Goal: Navigation & Orientation: Find specific page/section

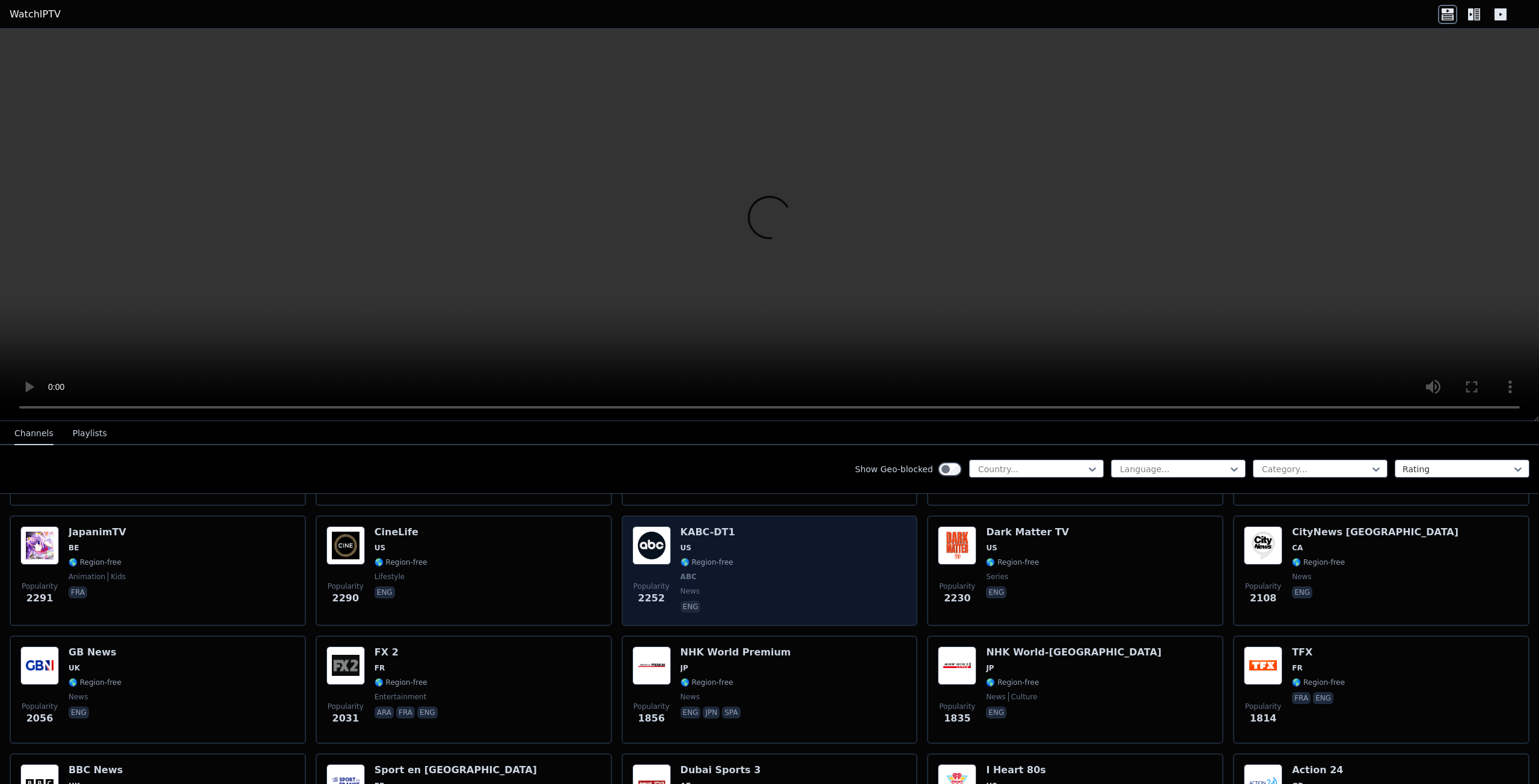
scroll to position [601, 0]
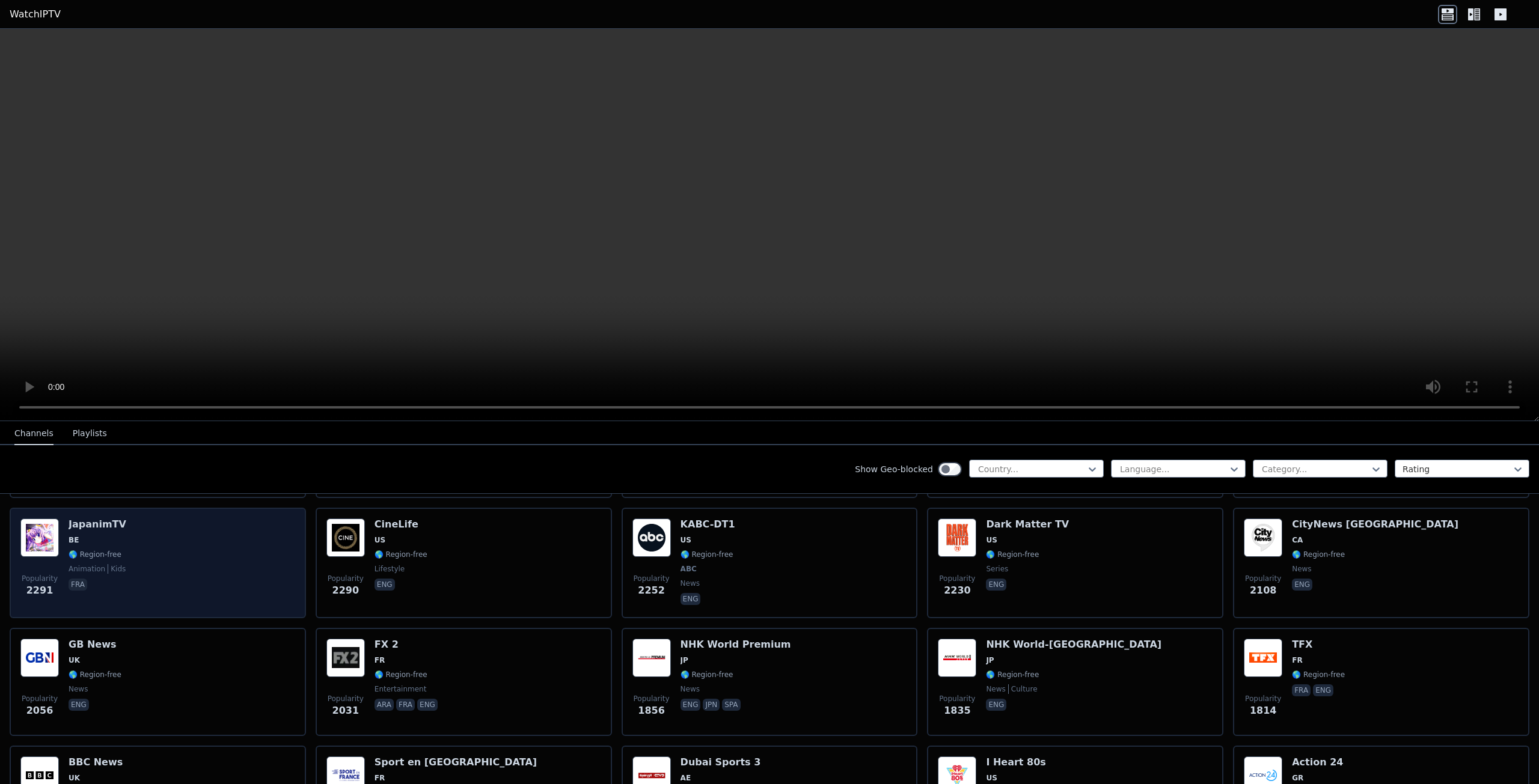
click at [34, 523] on img at bounding box center [40, 538] width 39 height 39
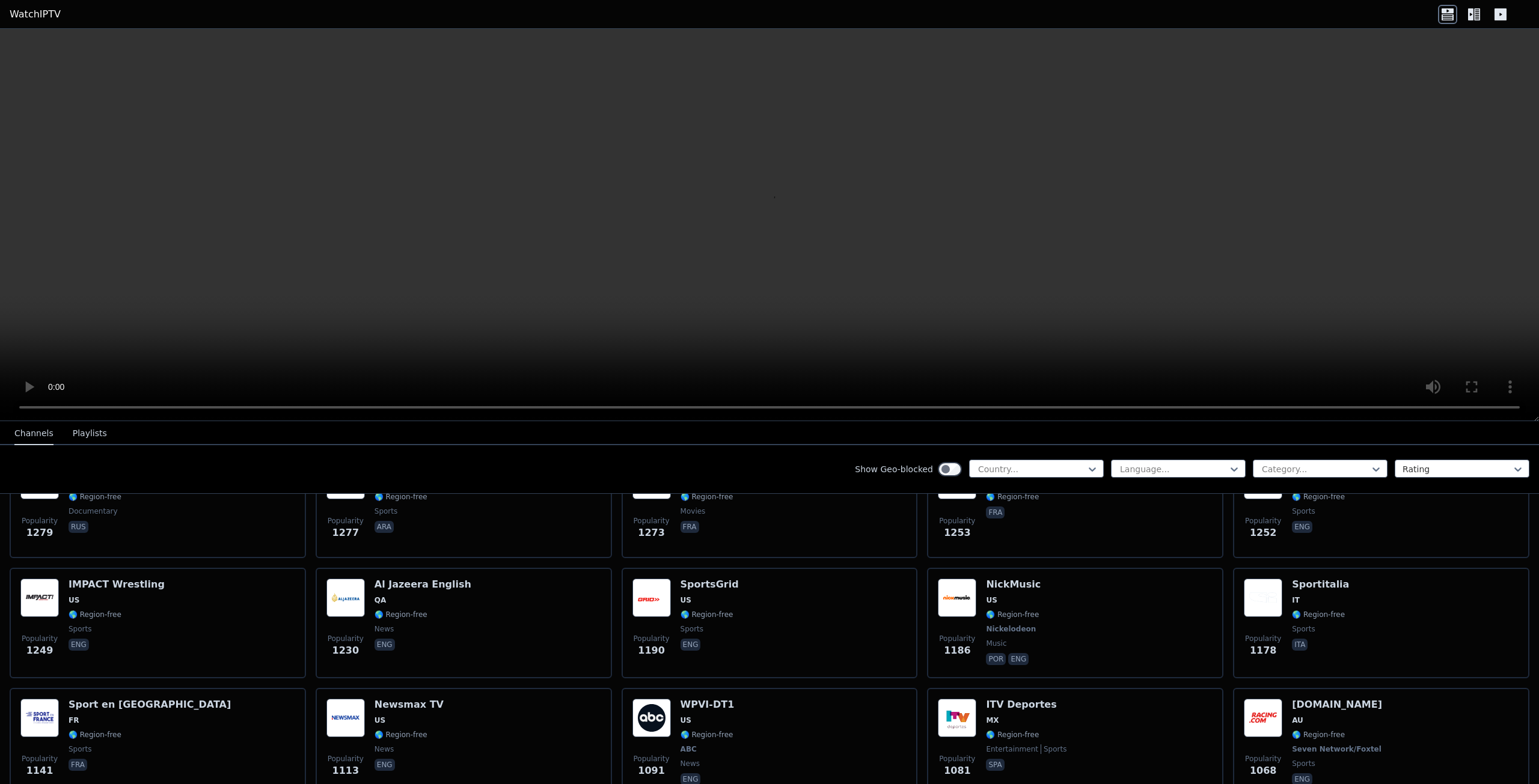
scroll to position [1382, 0]
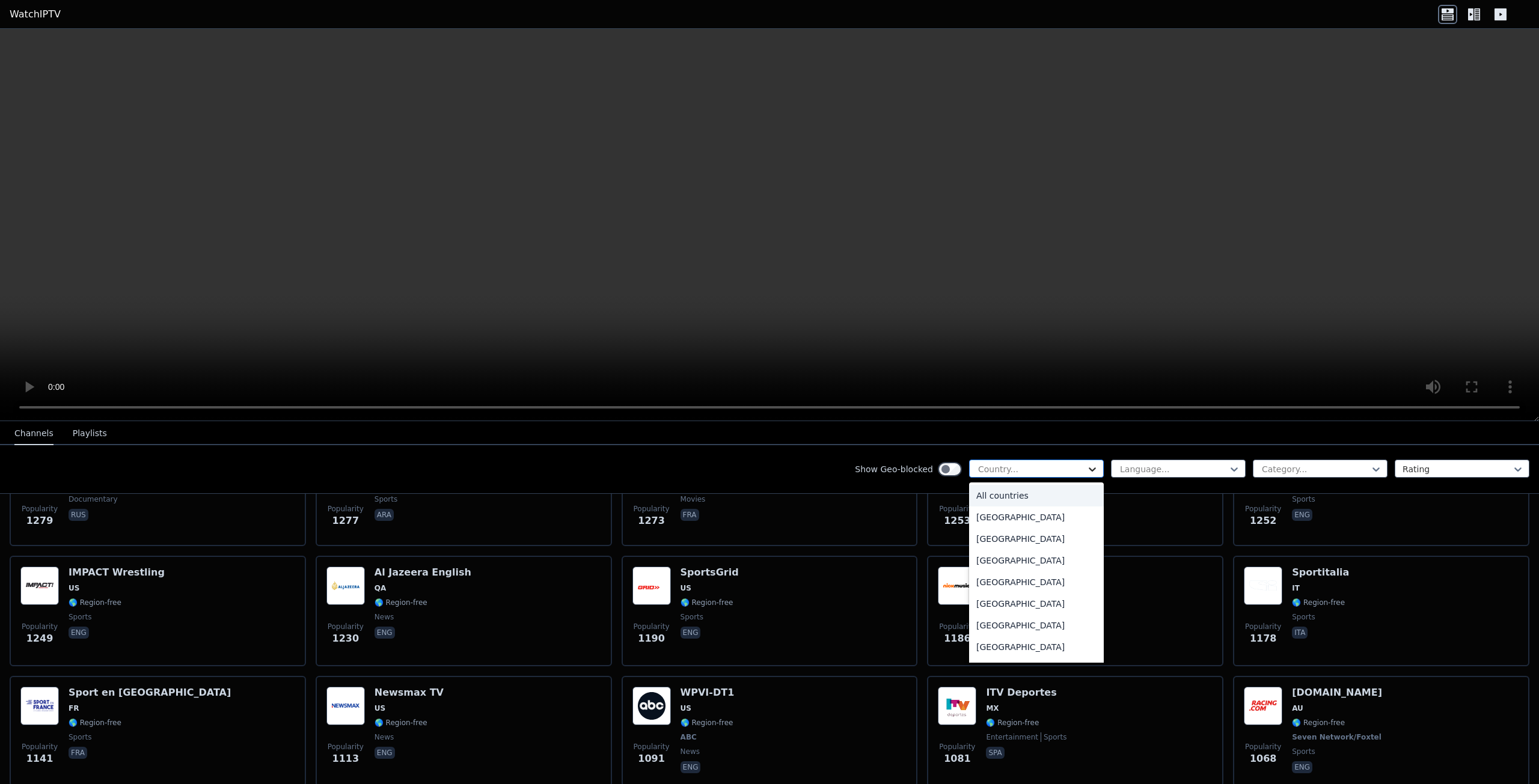
click at [1086, 467] on icon at bounding box center [1092, 469] width 12 height 12
click at [988, 550] on div "[GEOGRAPHIC_DATA]" at bounding box center [1036, 549] width 135 height 21
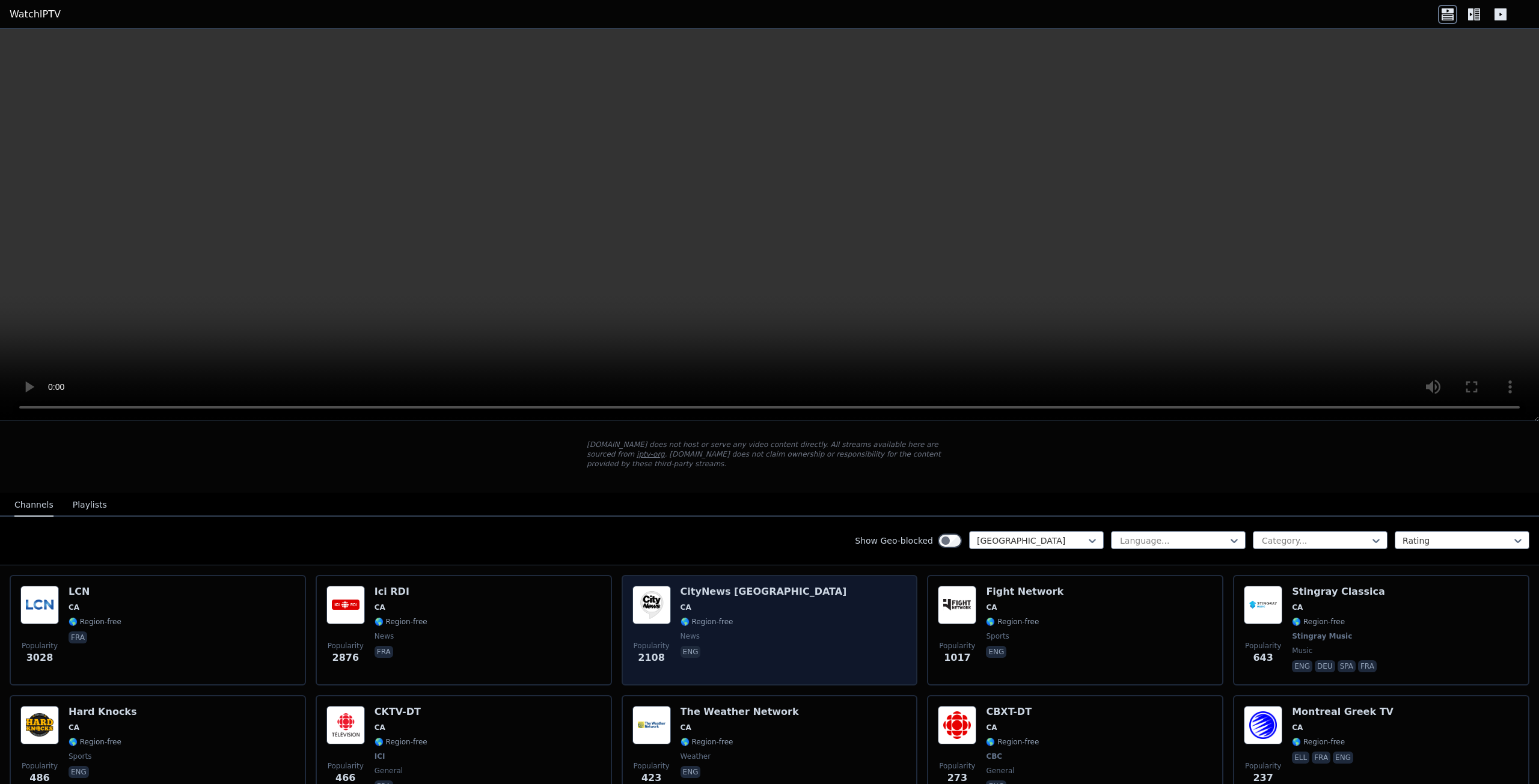
scroll to position [120, 0]
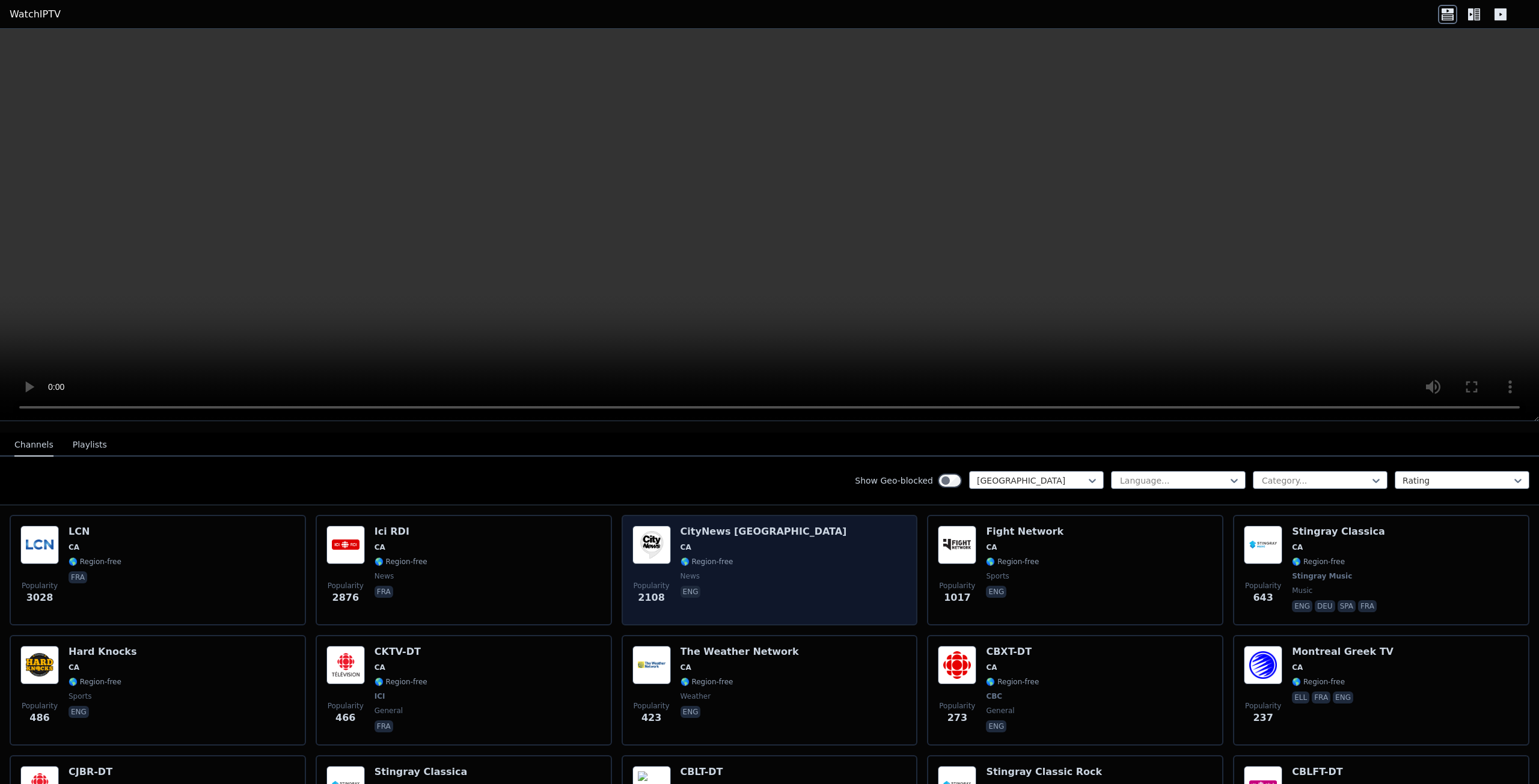
click at [750, 545] on div "CityNews [GEOGRAPHIC_DATA] [GEOGRAPHIC_DATA] 🌎 Region-free news eng" at bounding box center [763, 570] width 166 height 89
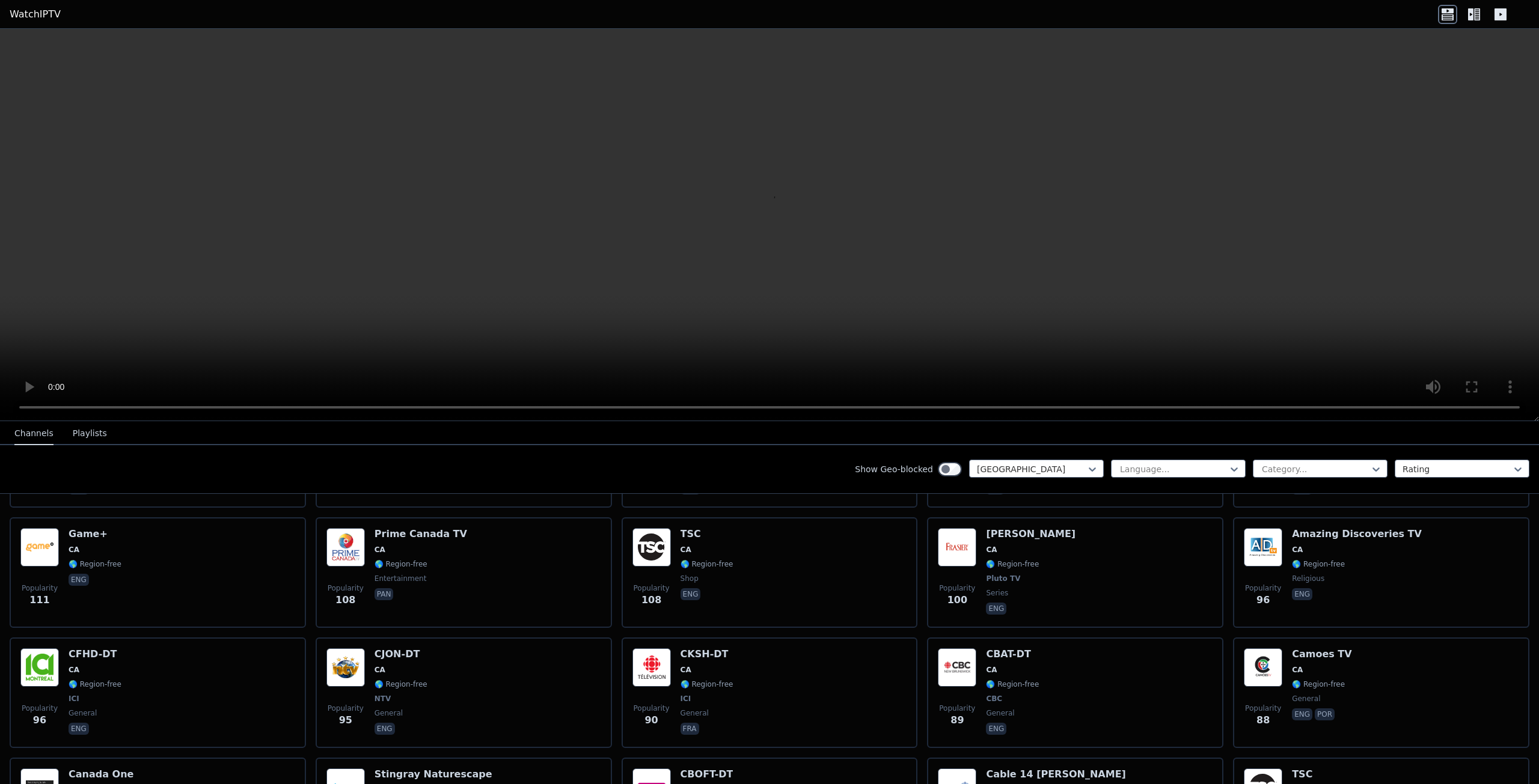
scroll to position [601, 0]
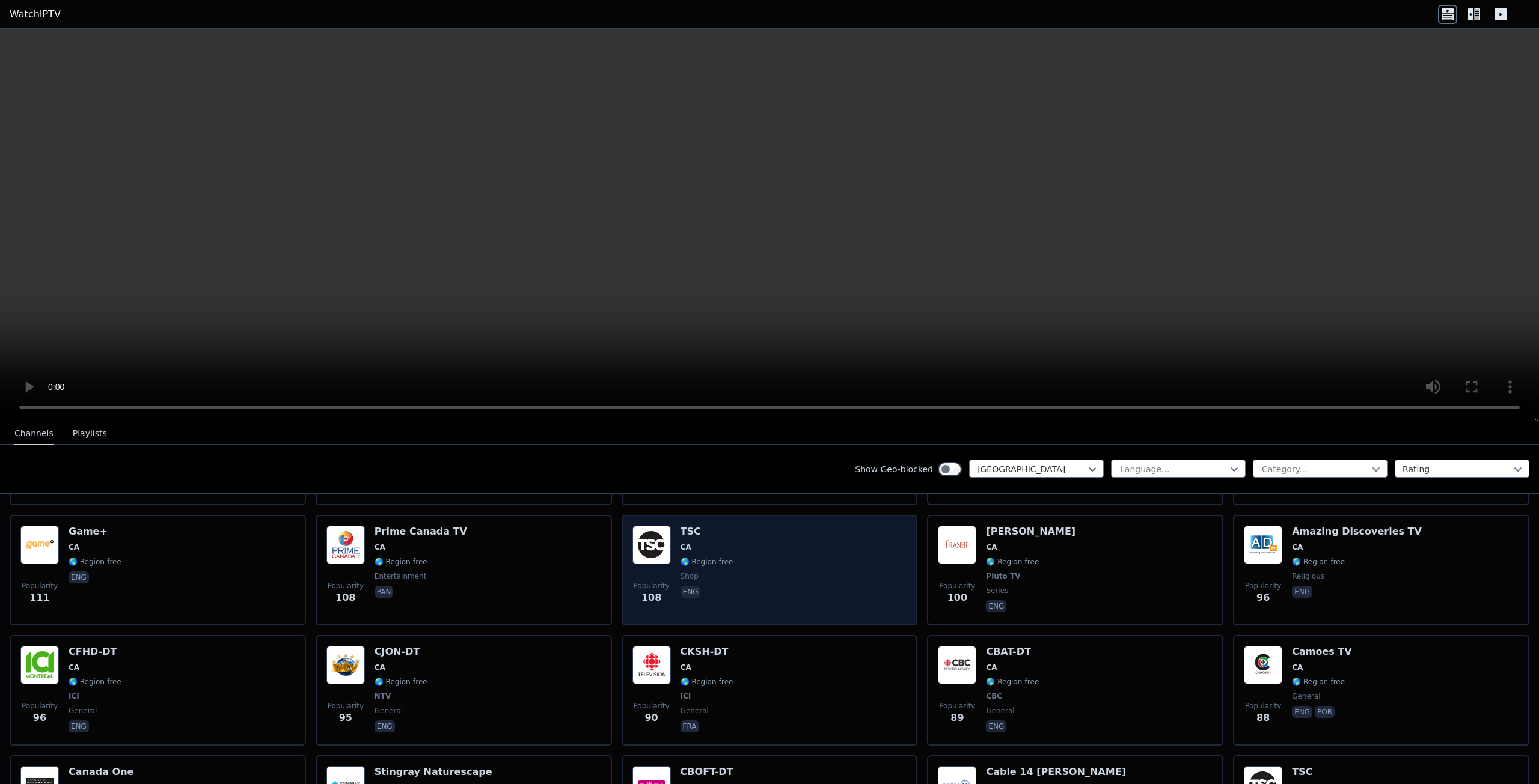
click at [851, 563] on div "Popularity 108 TSC CA 🌎 Region-free shop eng" at bounding box center [770, 570] width 274 height 89
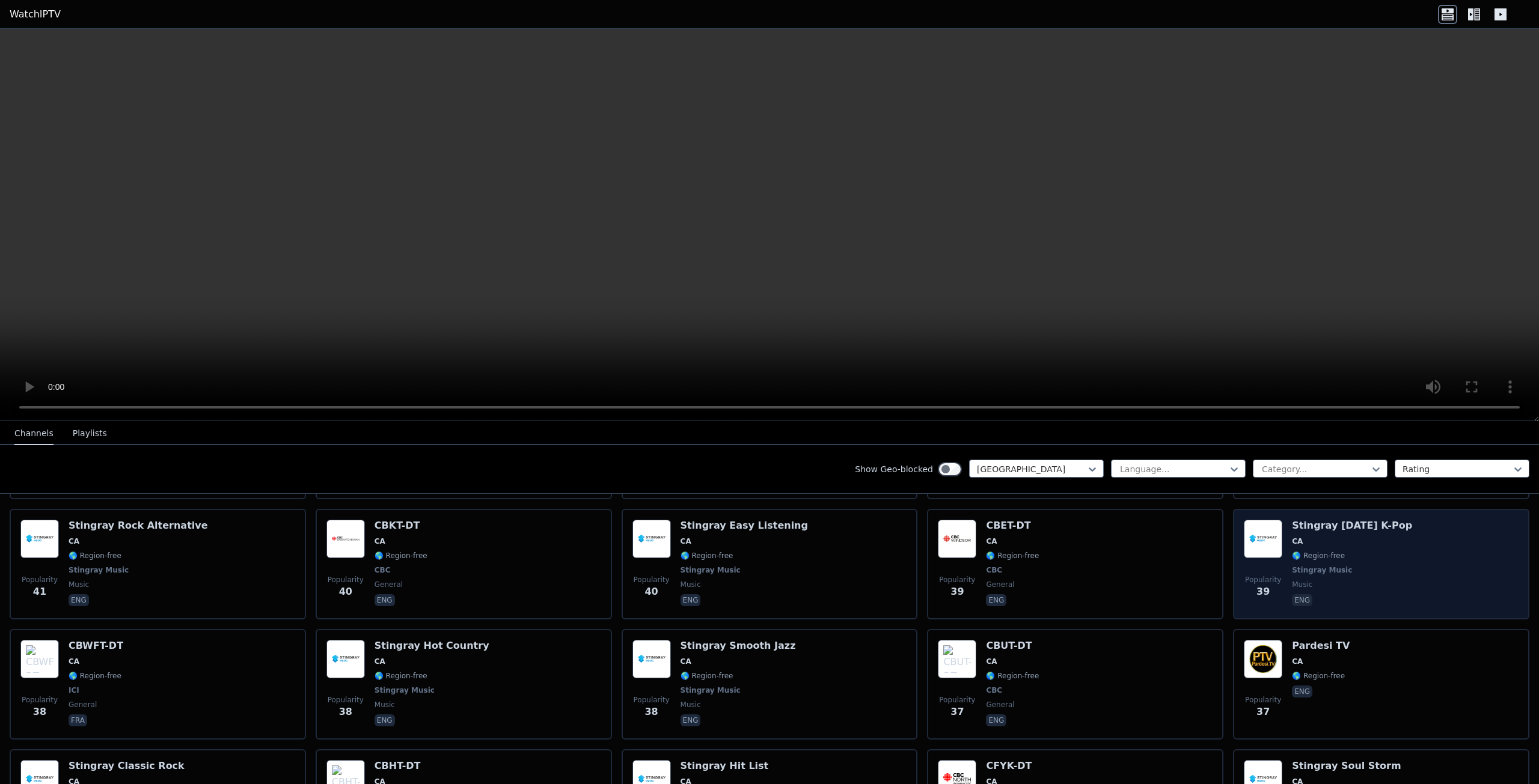
scroll to position [1562, 0]
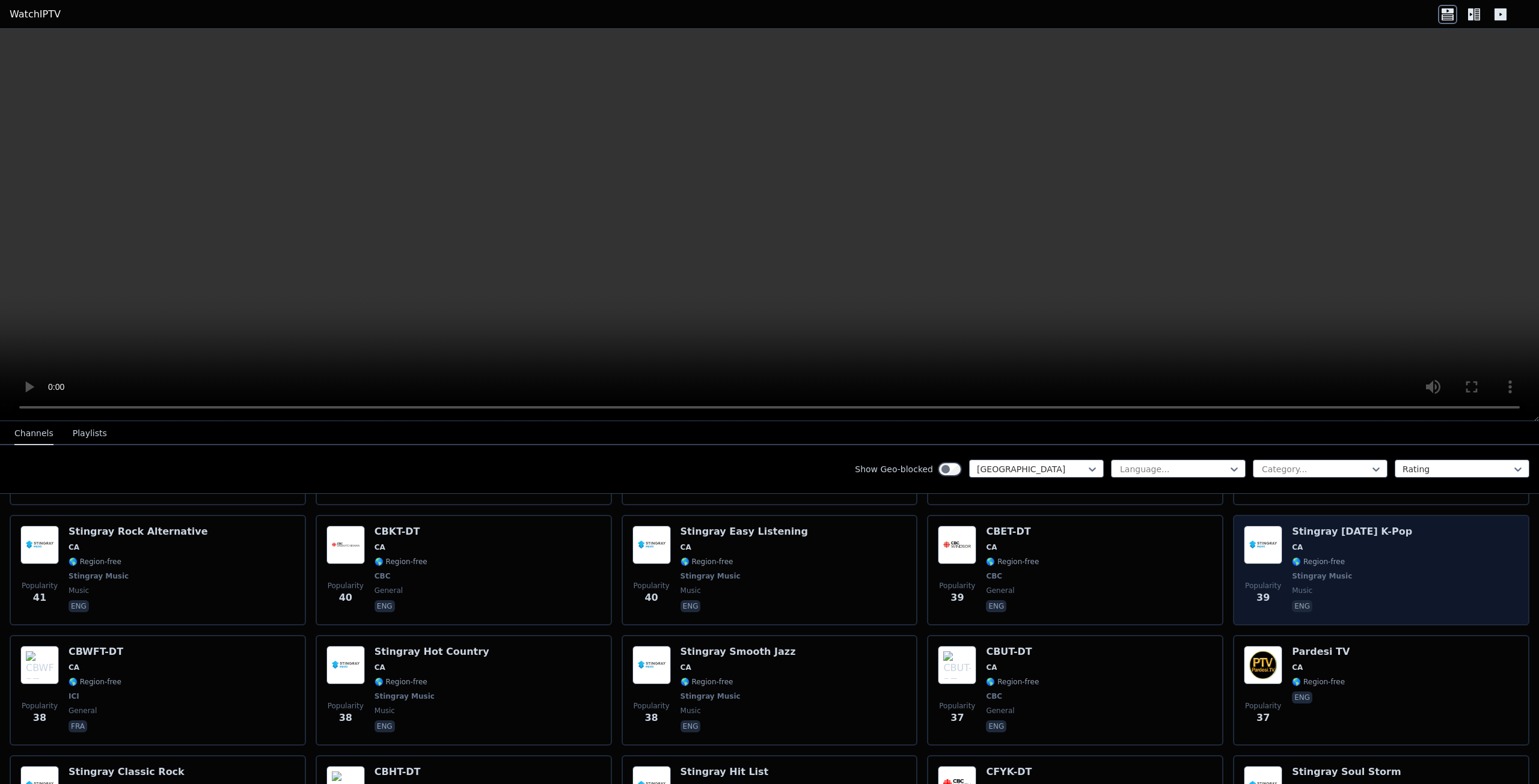
click at [1430, 552] on div "Popularity 39 Stingray [DATE] K-Pop CA 🌎 Region-free Stingray Music music eng" at bounding box center [1381, 570] width 274 height 89
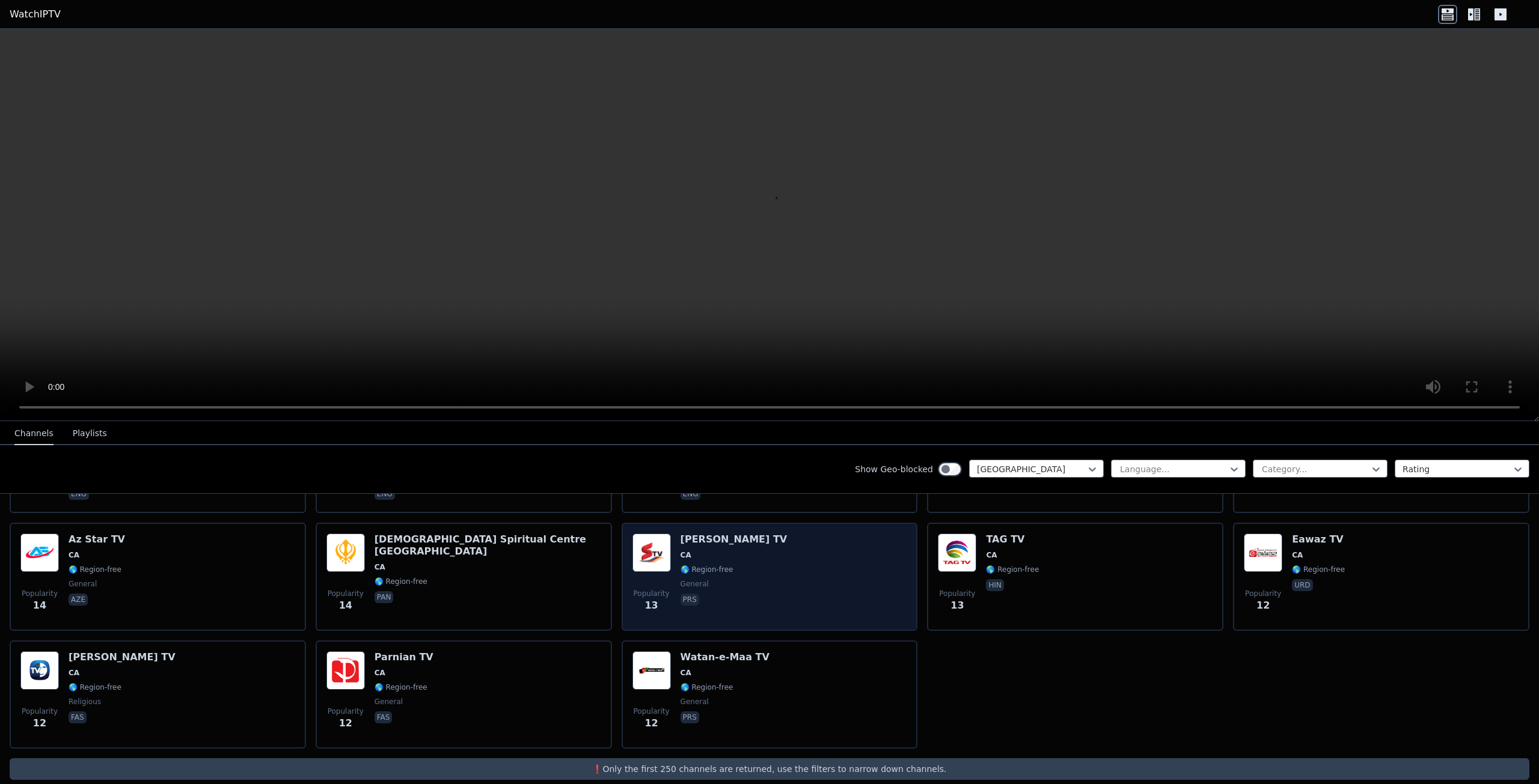
scroll to position [2761, 0]
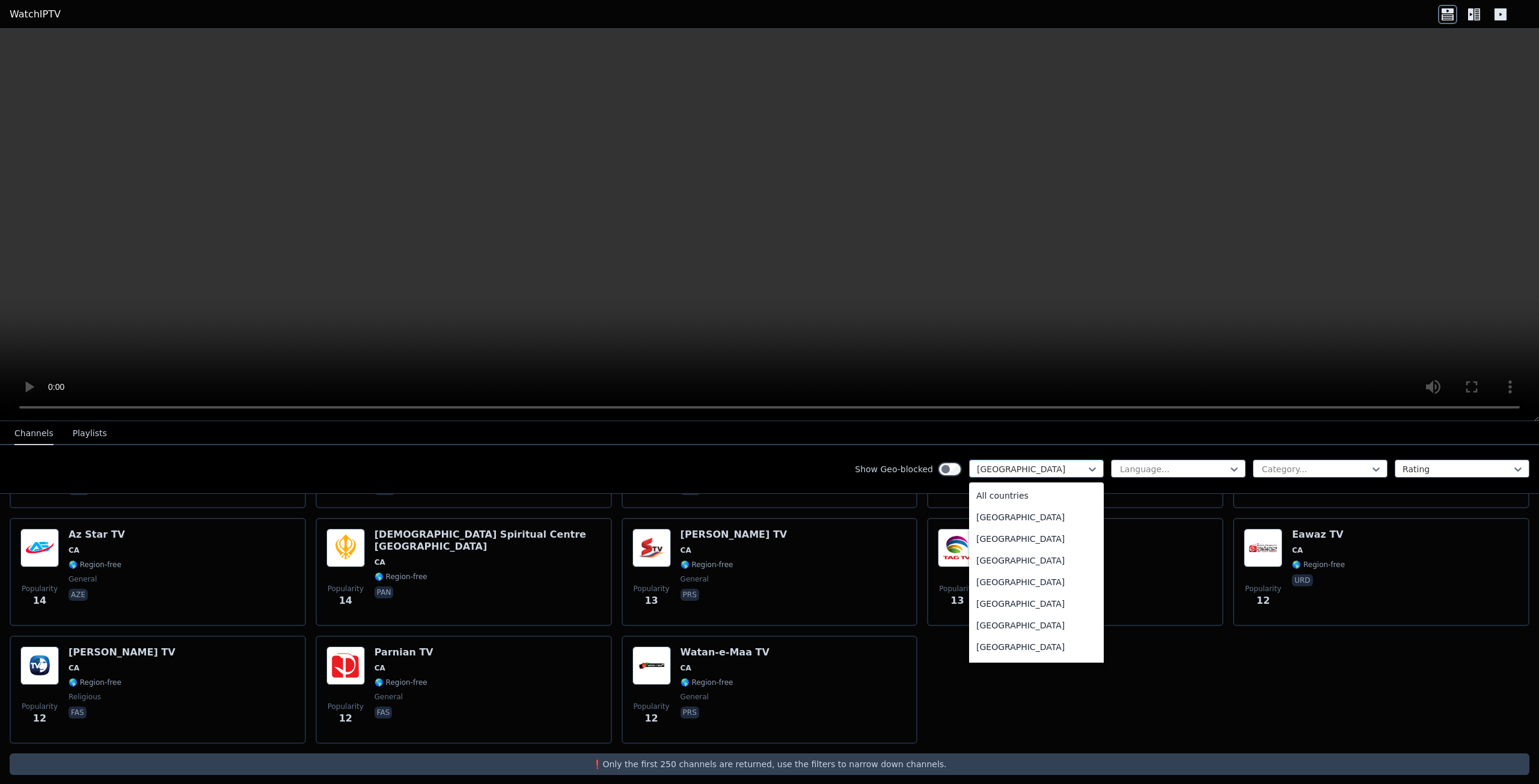
click at [1055, 472] on div at bounding box center [1032, 469] width 109 height 12
click at [1000, 578] on div "[GEOGRAPHIC_DATA]" at bounding box center [1036, 575] width 135 height 21
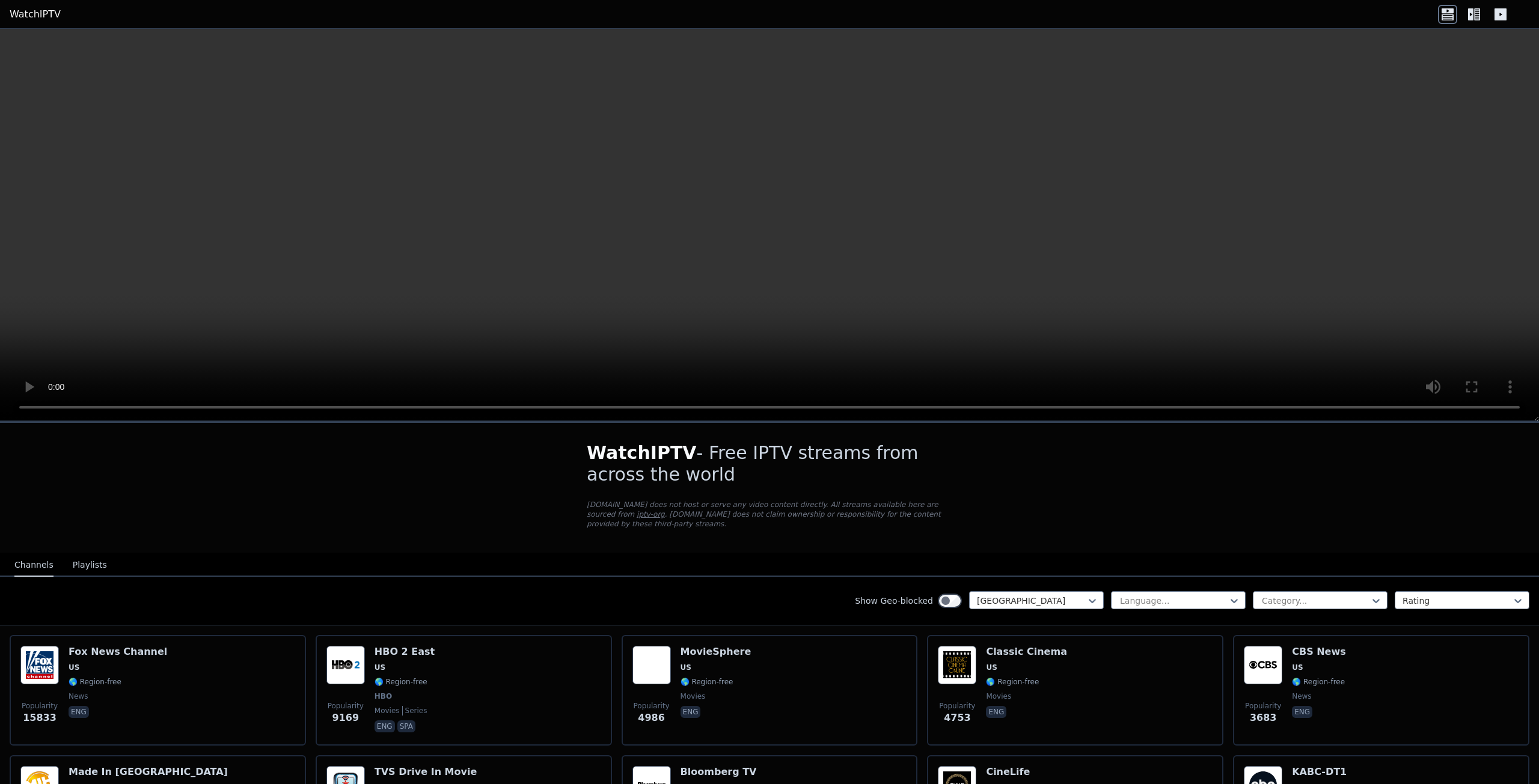
drag, startPoint x: 743, startPoint y: 528, endPoint x: 737, endPoint y: 531, distance: 6.7
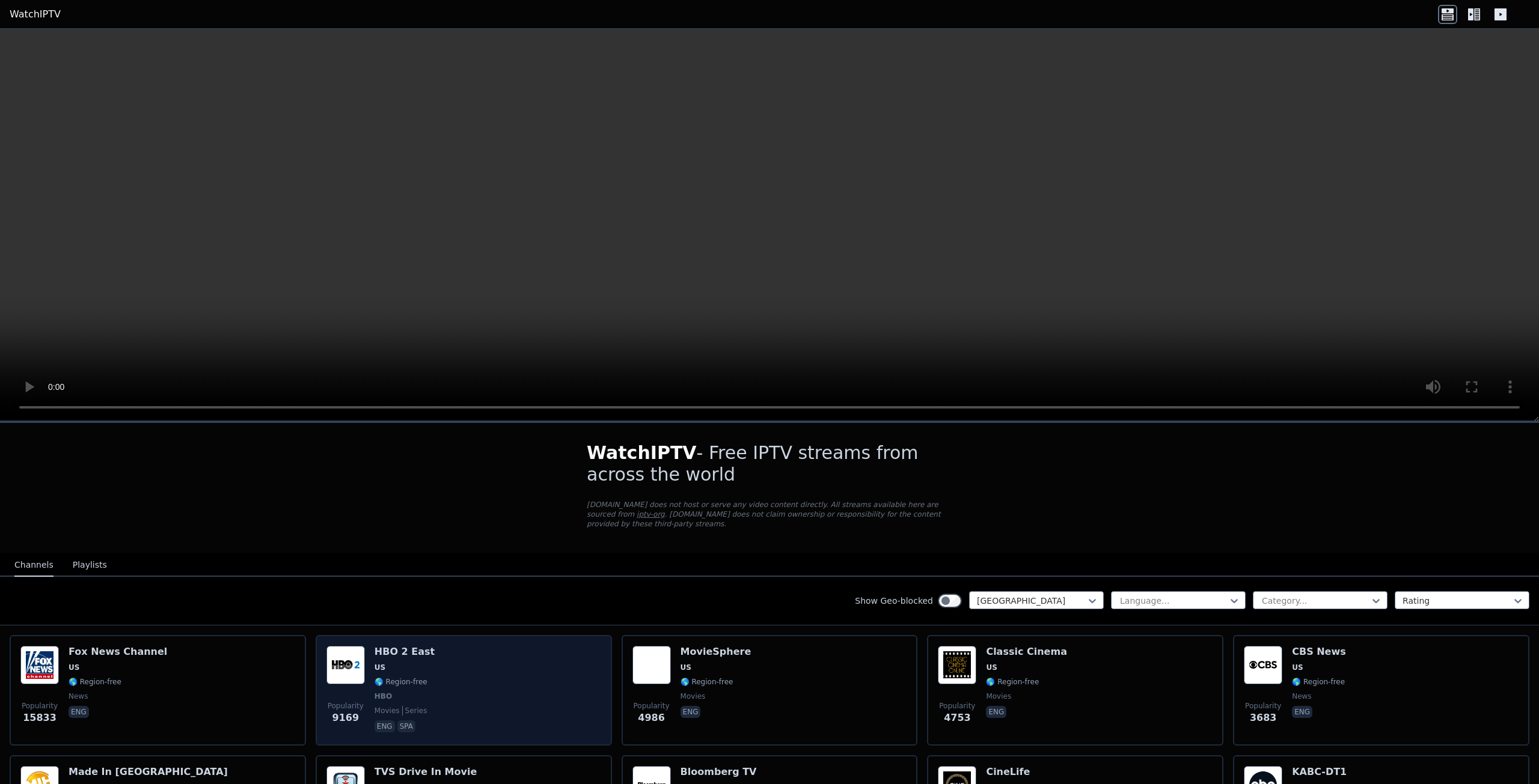
drag, startPoint x: 737, startPoint y: 531, endPoint x: 395, endPoint y: 667, distance: 368.0
click at [395, 677] on span "🌎 Region-free" at bounding box center [401, 682] width 53 height 10
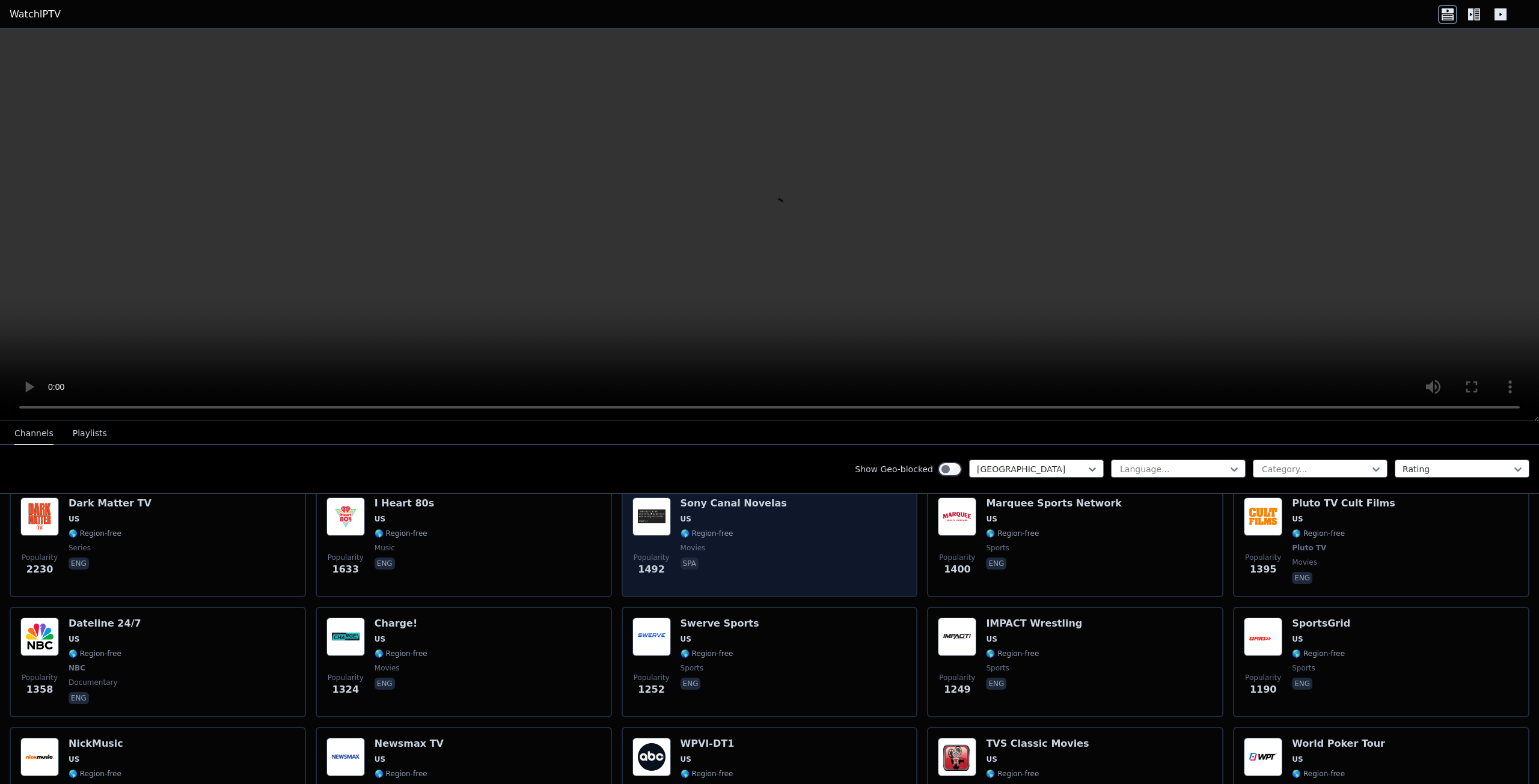
scroll to position [421, 0]
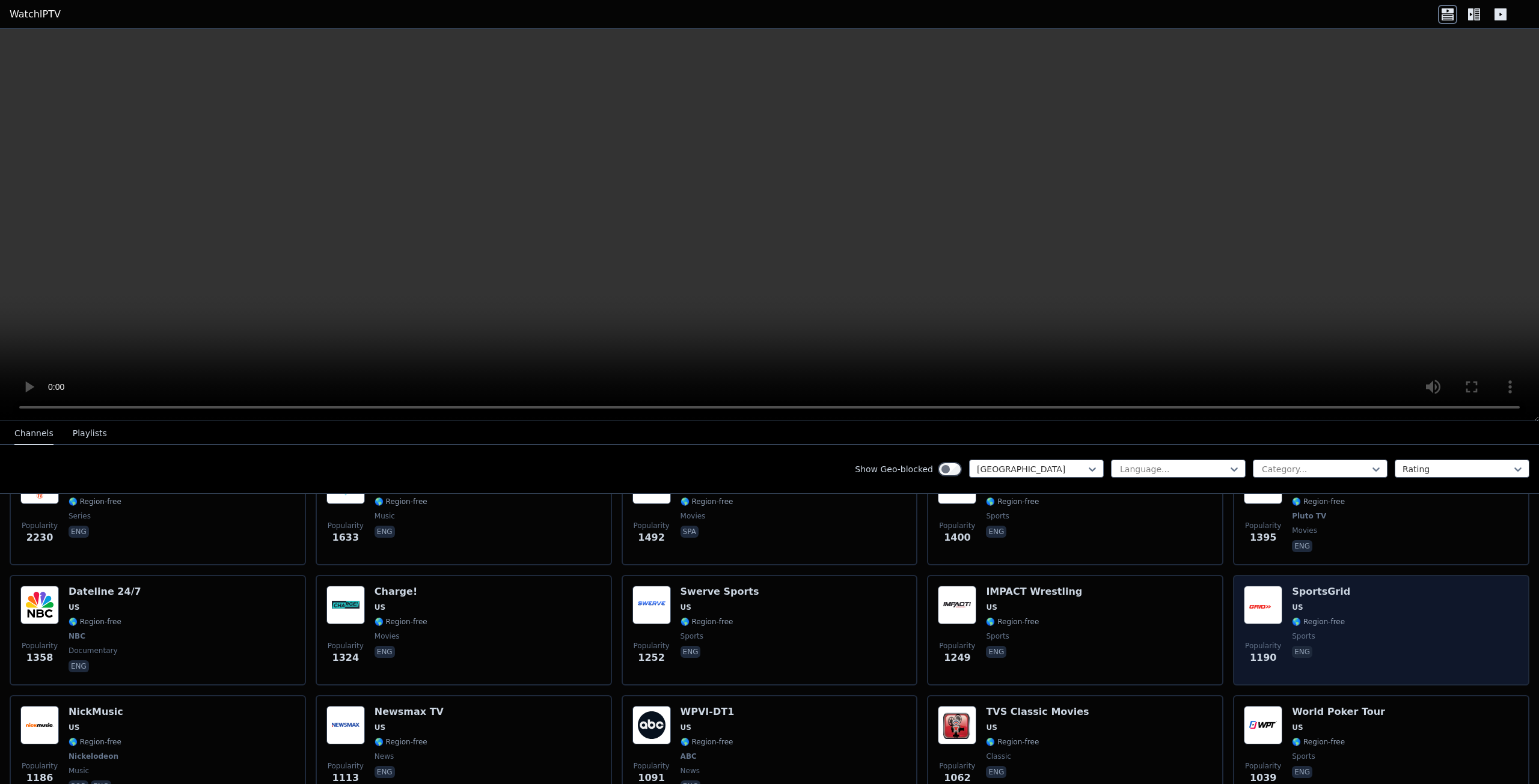
click at [1417, 596] on div "Popularity 1190 SportsGrid US 🌎 Region-free sports eng" at bounding box center [1381, 630] width 274 height 89
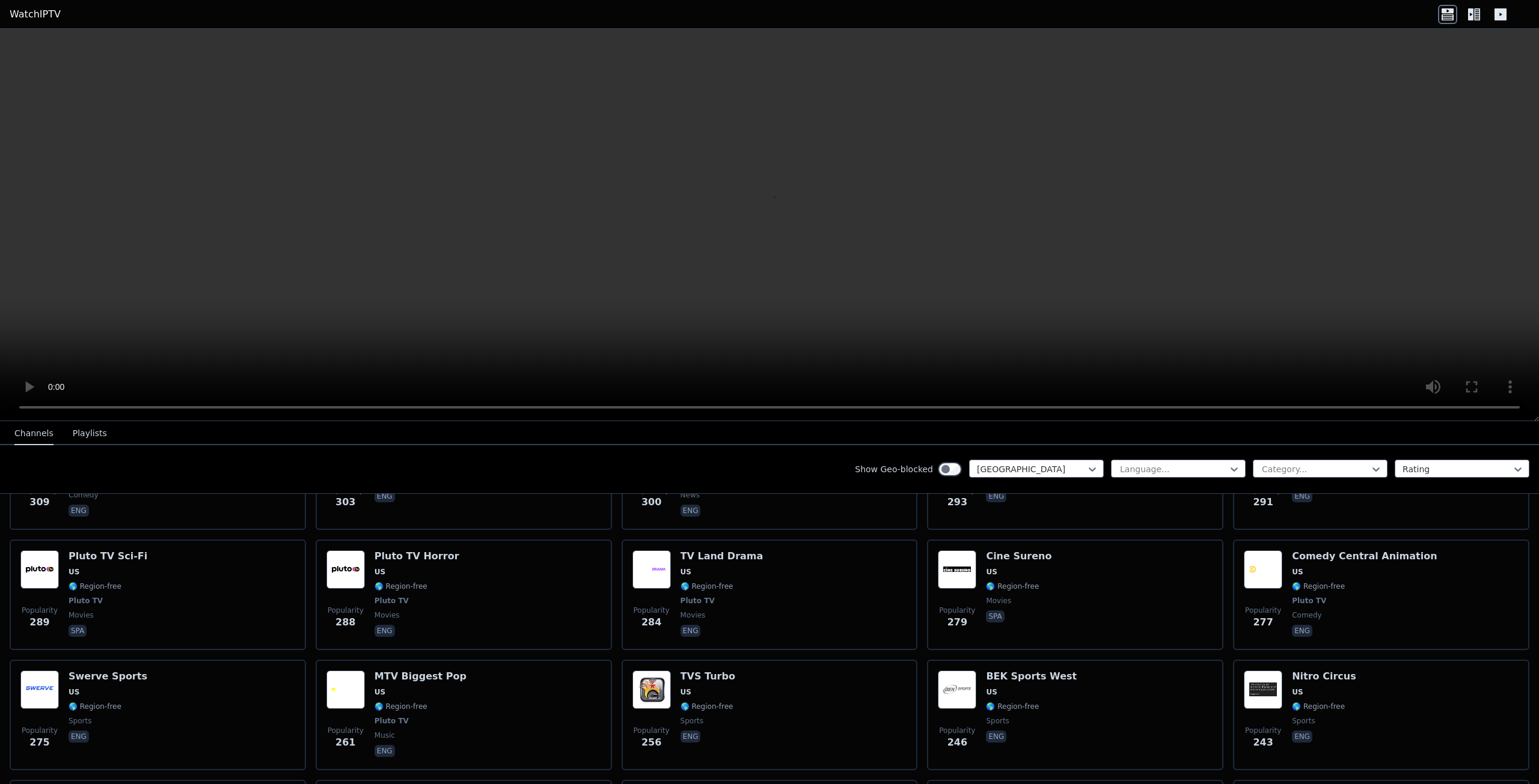
scroll to position [2403, 0]
